Goal: Information Seeking & Learning: Learn about a topic

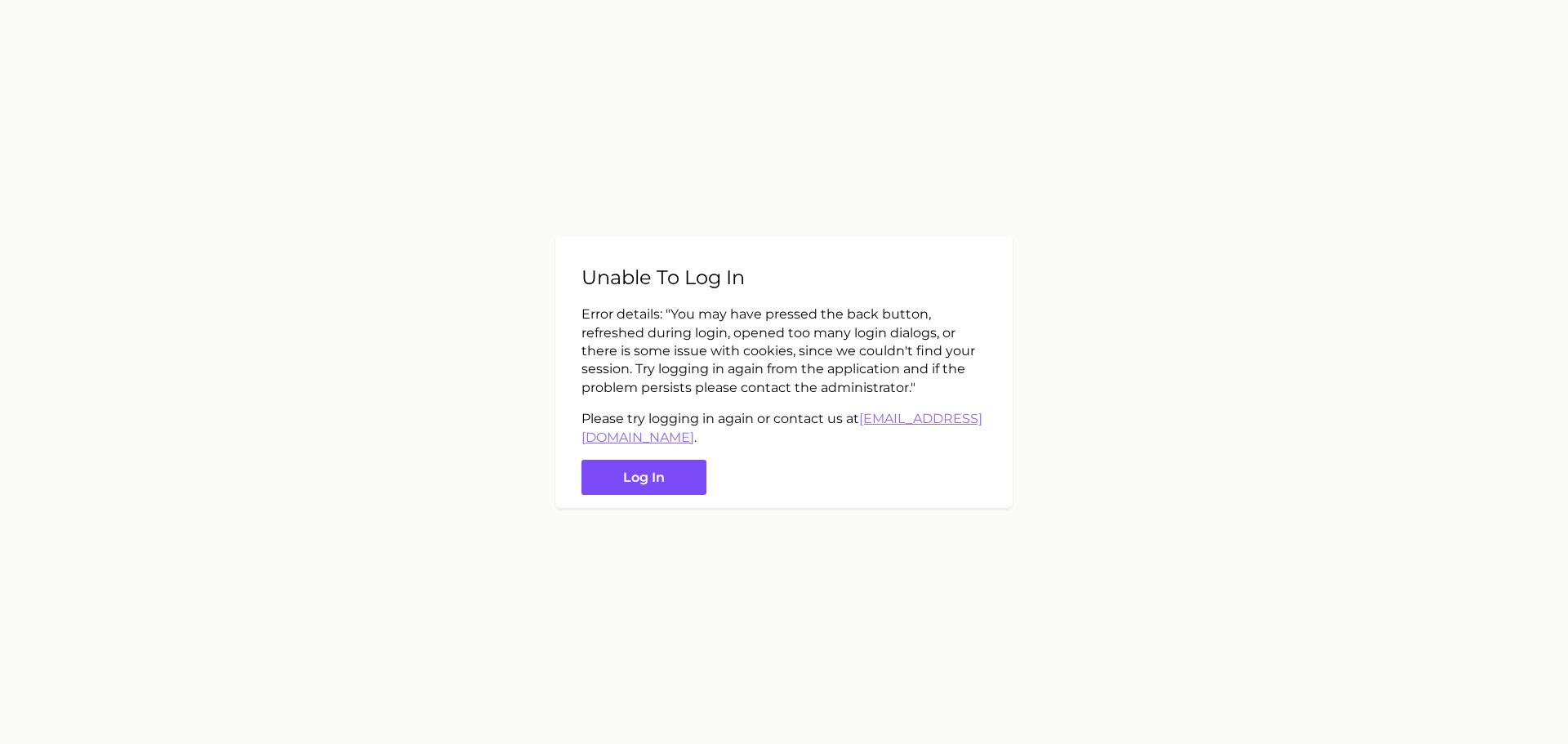
click at [637, 470] on button "Log in" at bounding box center [644, 478] width 125 height 35
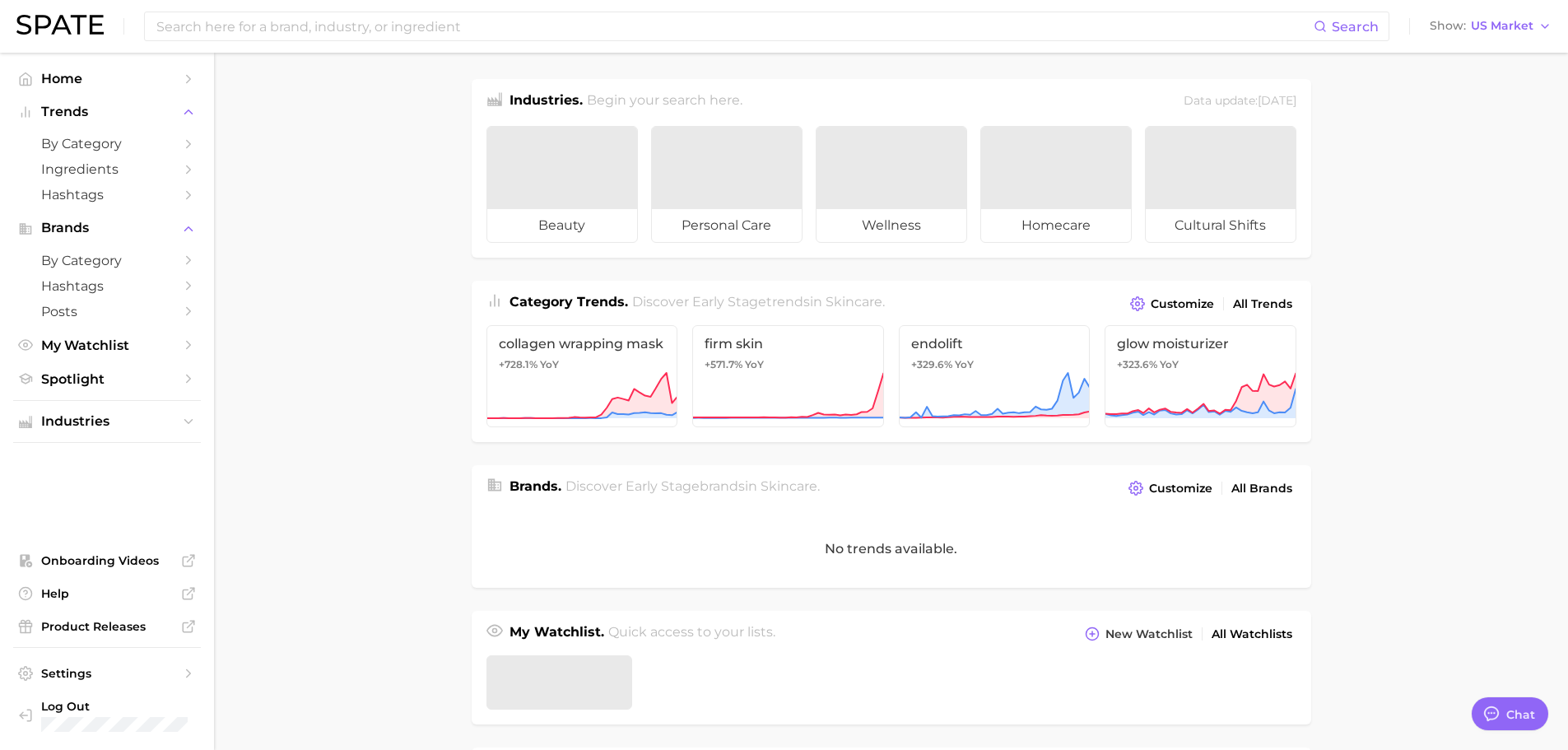
type textarea "x"
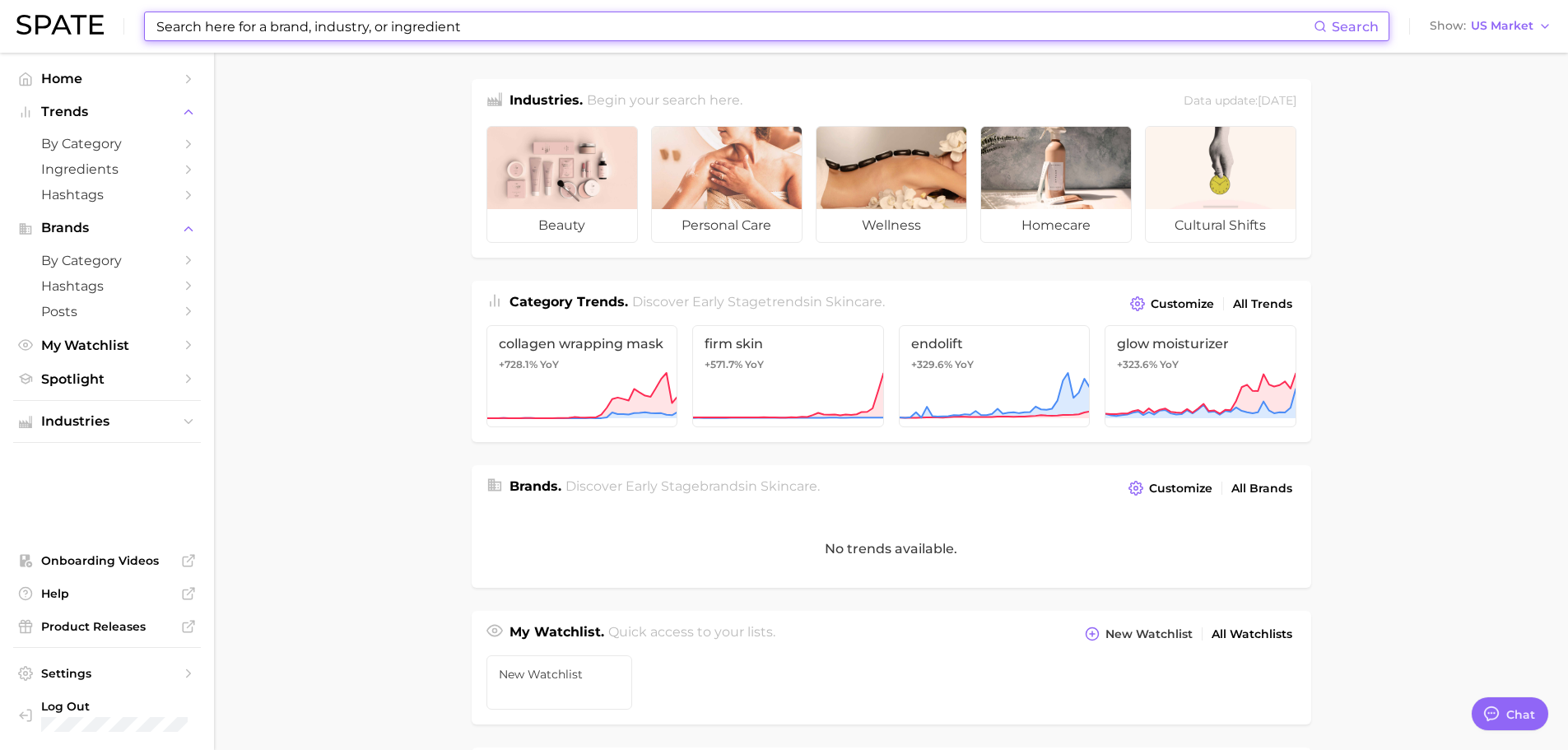
click at [268, 37] on input at bounding box center [735, 26] width 1159 height 28
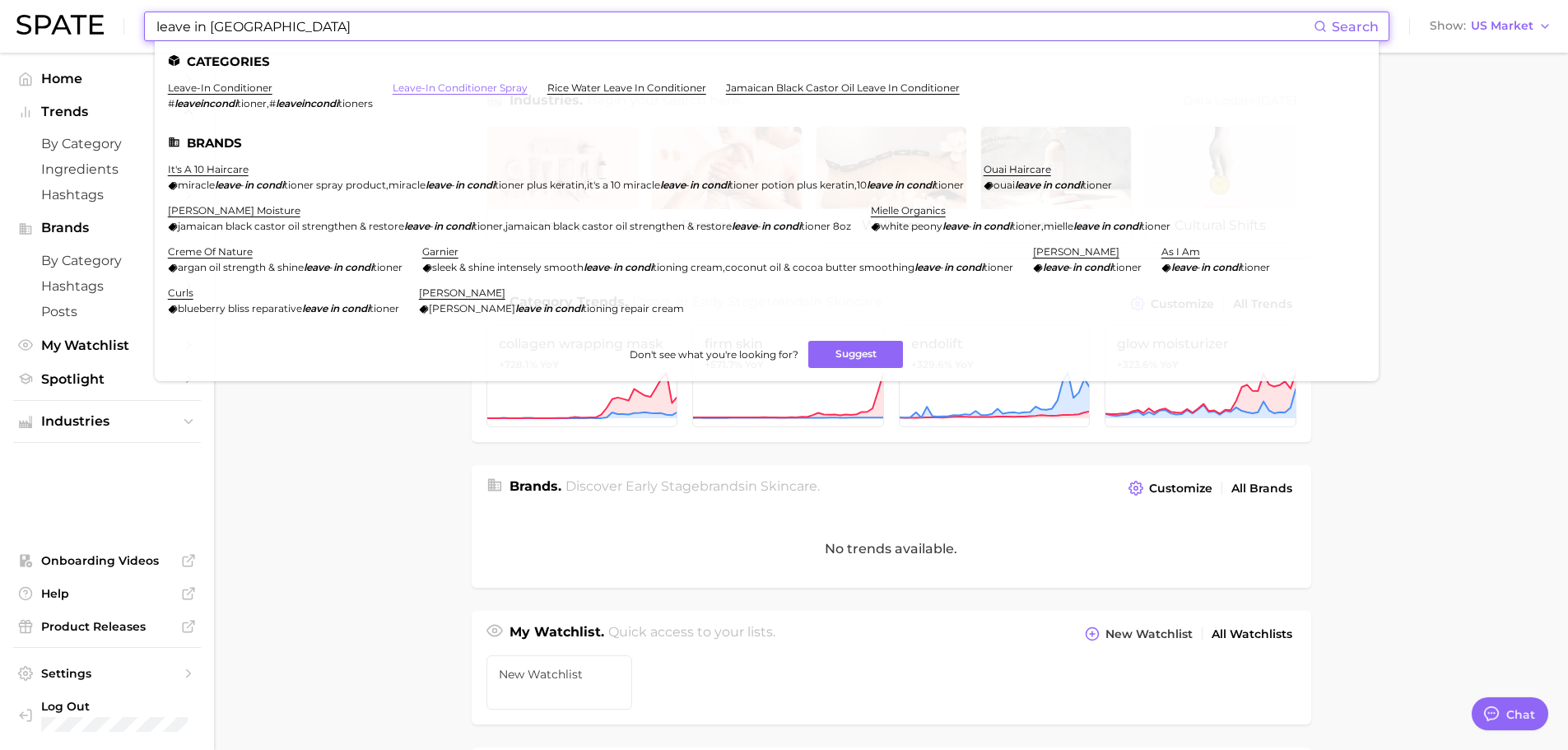
type input "leave in [GEOGRAPHIC_DATA]"
click at [425, 90] on link "leave-in conditioner spray" at bounding box center [459, 87] width 135 height 13
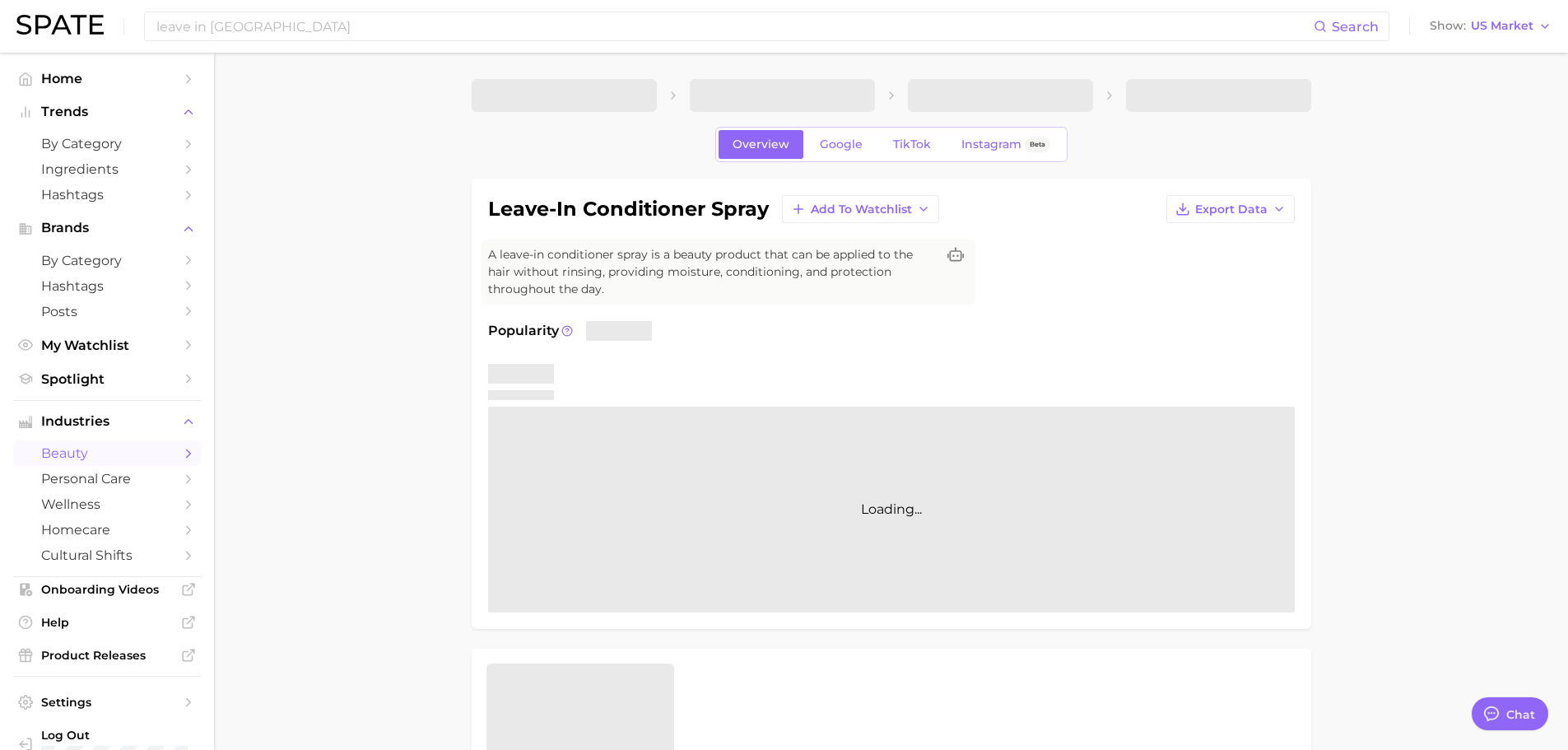
type textarea "x"
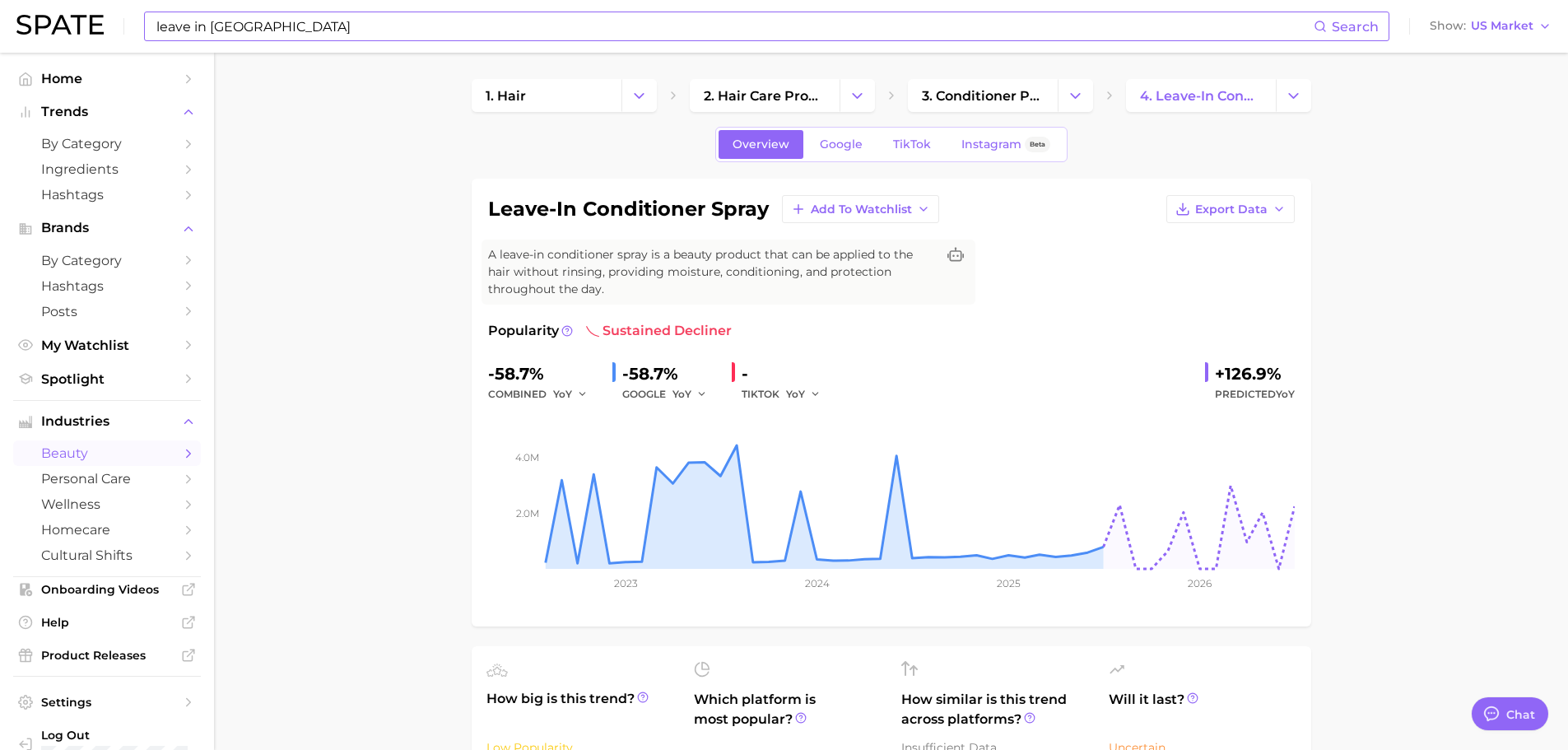
click at [331, 28] on input "leave in [GEOGRAPHIC_DATA]" at bounding box center [735, 26] width 1159 height 28
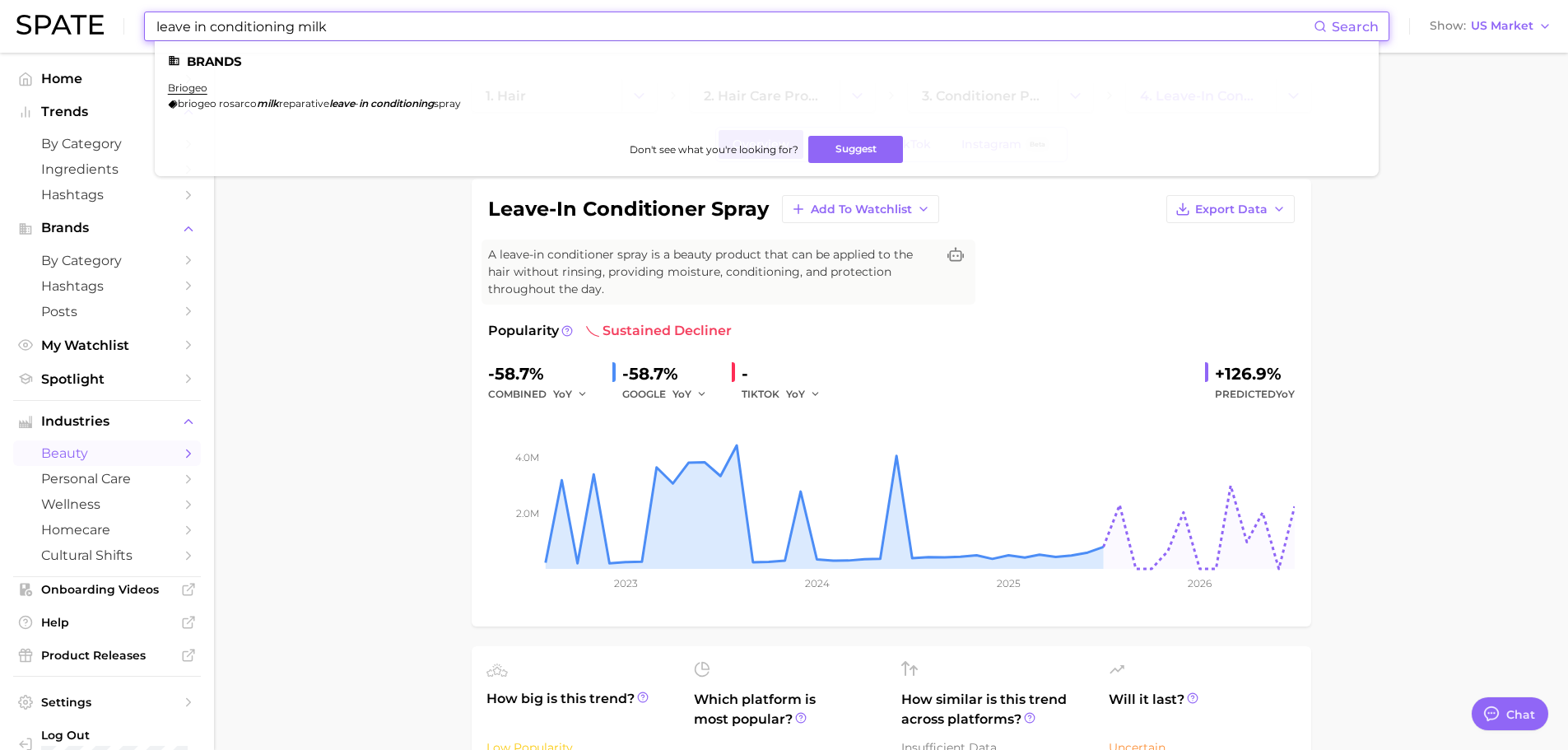
drag, startPoint x: 248, startPoint y: 24, endPoint x: 134, endPoint y: 23, distance: 114.0
click at [134, 23] on div "leave in conditioning milk Search Brands briogeo briogeo rosarco milk reparativ…" at bounding box center [783, 26] width 1535 height 53
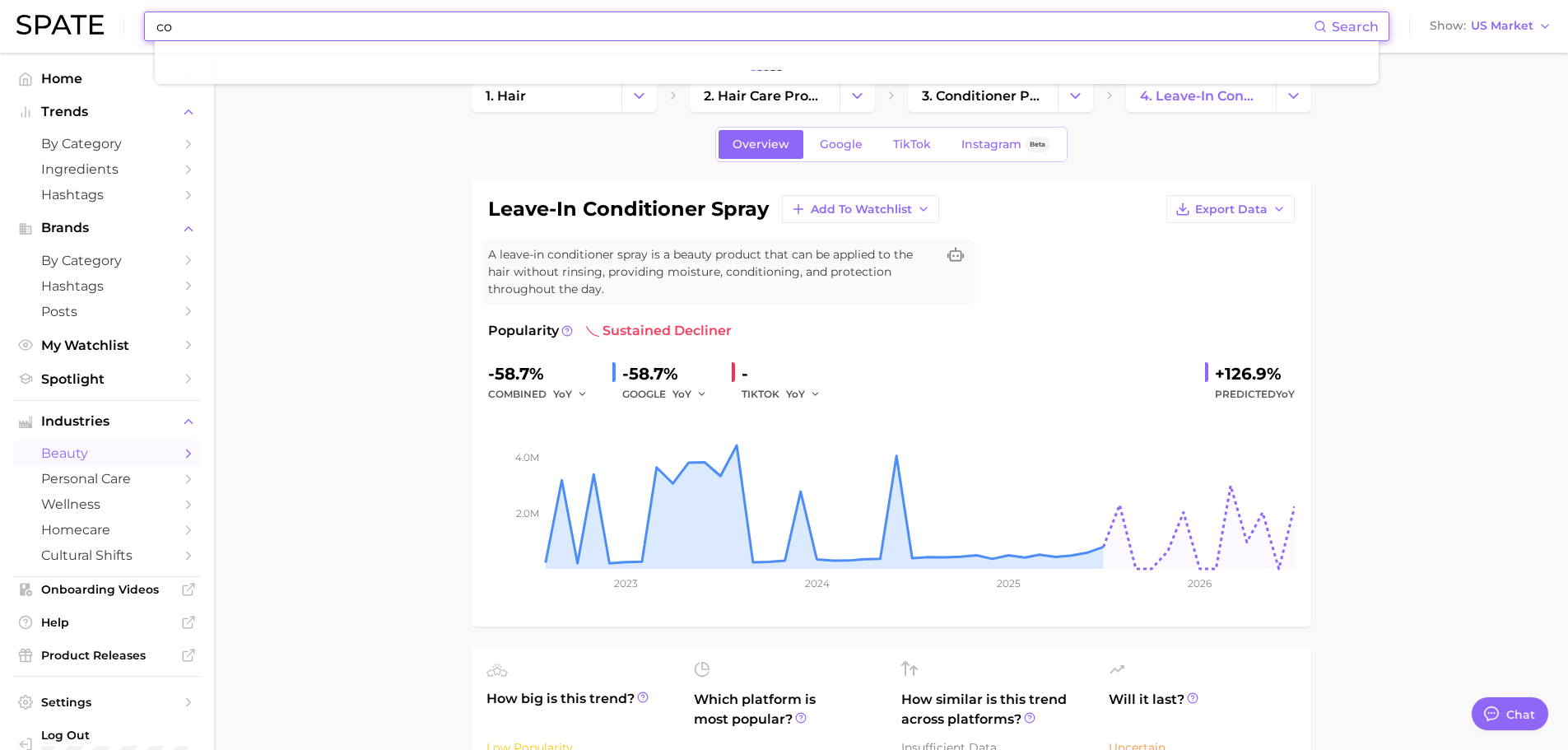
type input "c"
